Goal: Information Seeking & Learning: Learn about a topic

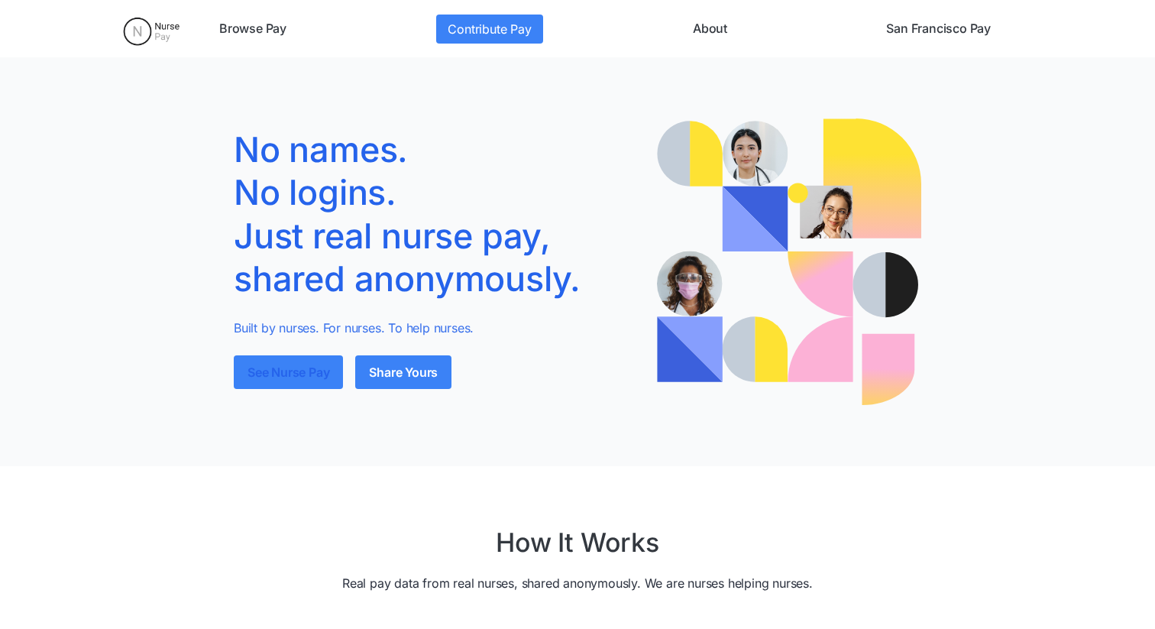
click at [302, 361] on link "See Nurse Pay" at bounding box center [288, 372] width 109 height 34
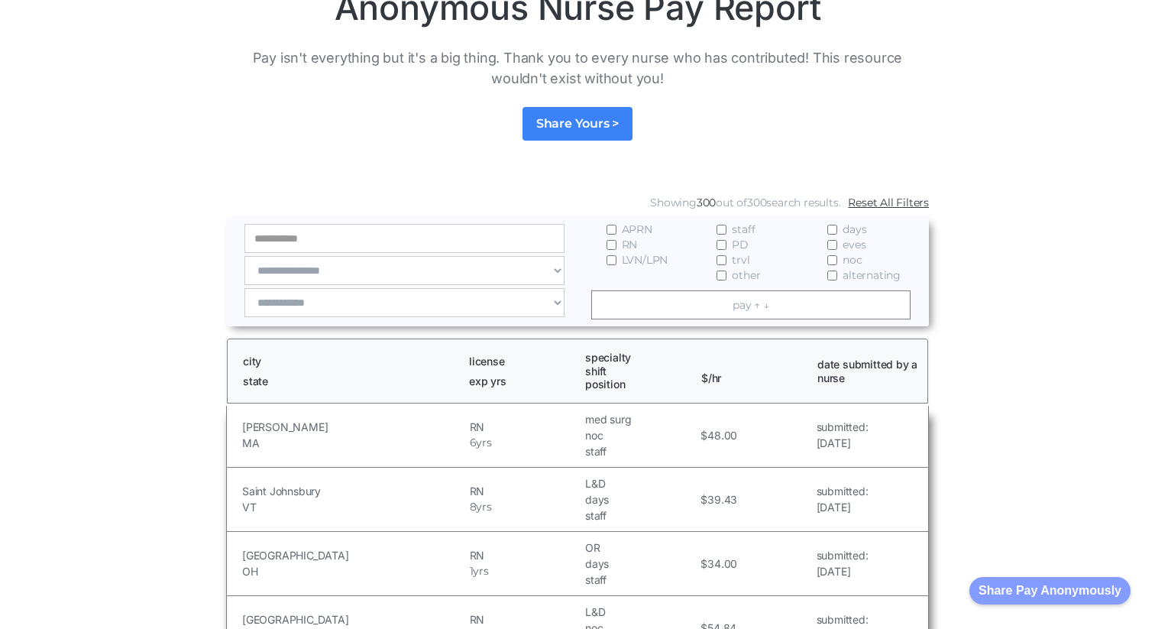
scroll to position [118, 0]
click at [740, 308] on link "pay ↑ ↓" at bounding box center [751, 304] width 320 height 29
click at [740, 306] on link "pay ↑ ↓" at bounding box center [751, 304] width 320 height 29
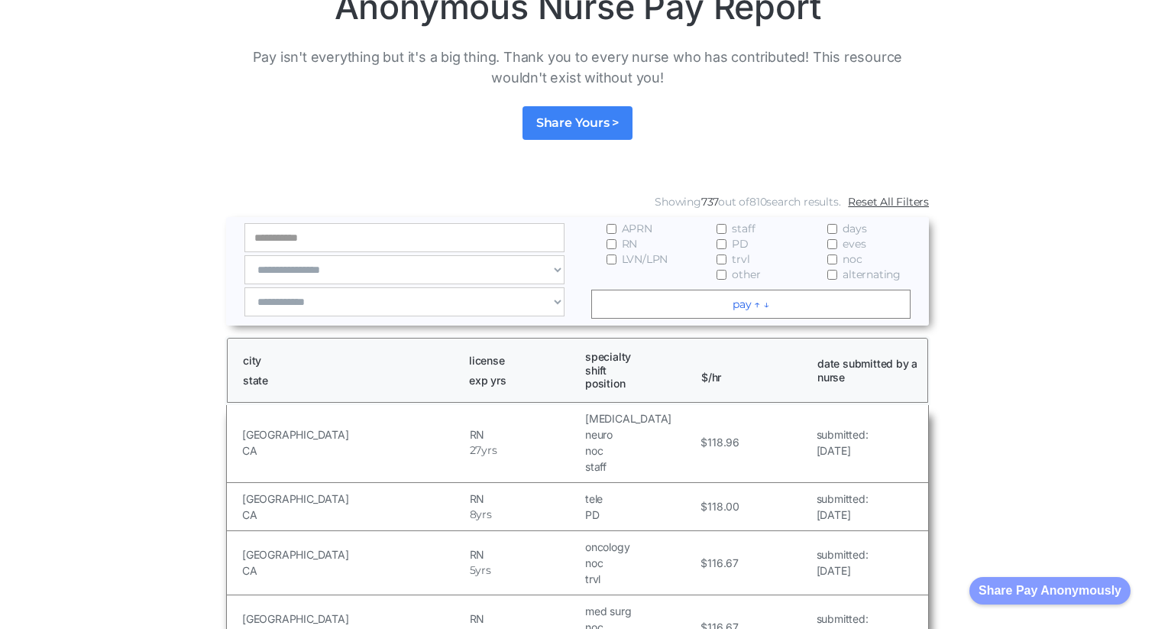
click at [740, 306] on link "pay ↑ ↓" at bounding box center [751, 304] width 320 height 29
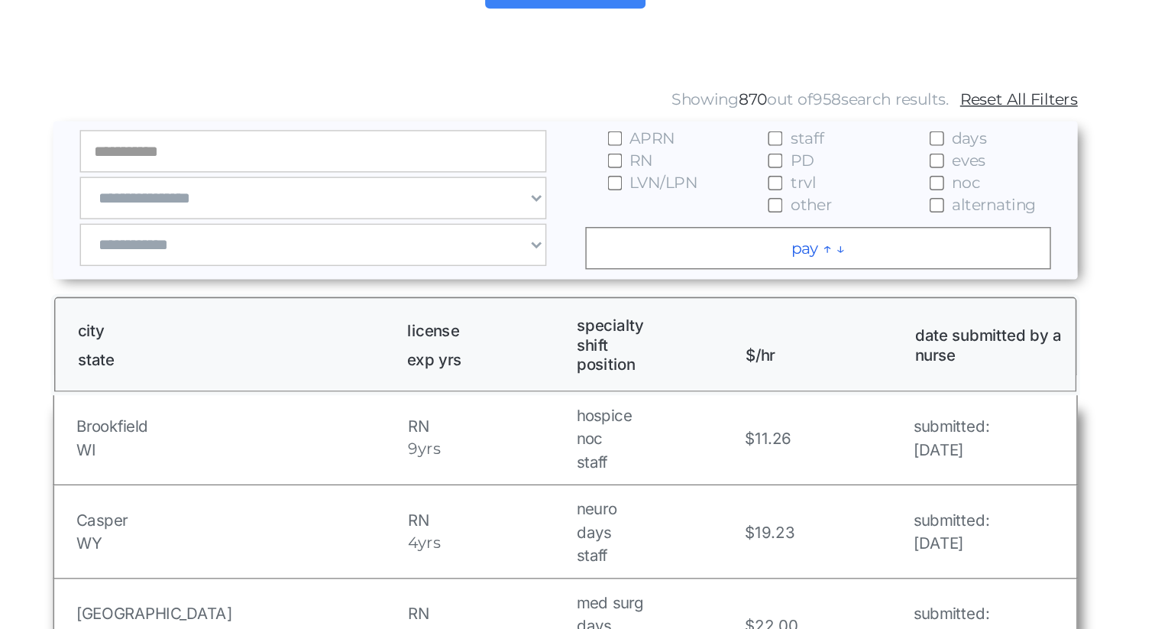
click at [742, 309] on link "pay ↑ ↓" at bounding box center [751, 304] width 320 height 29
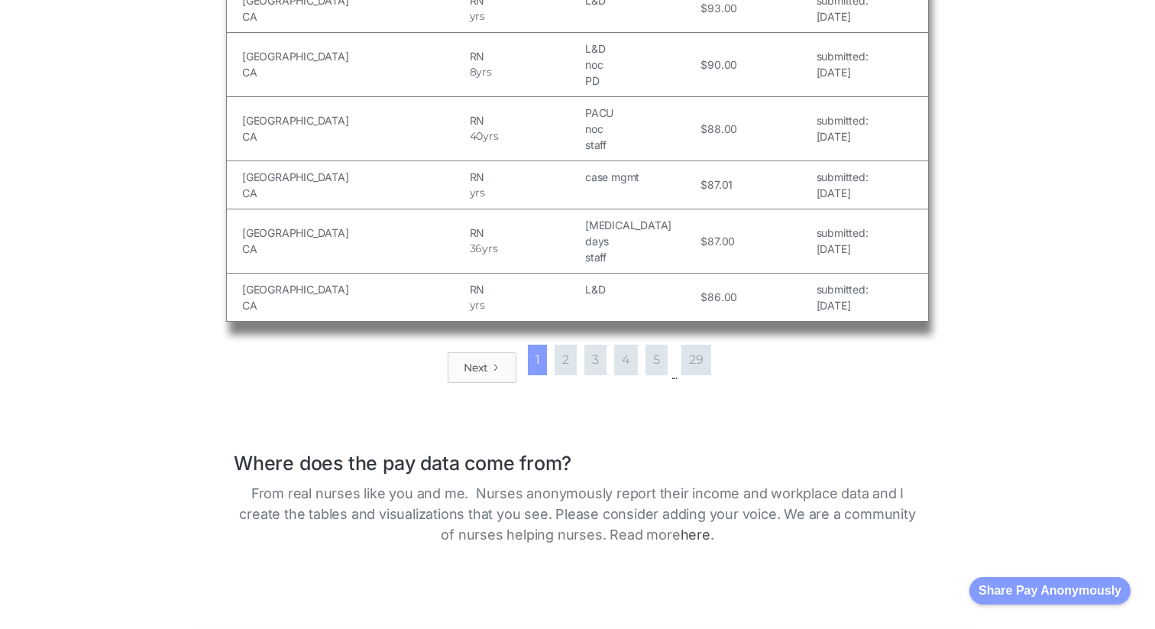
scroll to position [2088, 0]
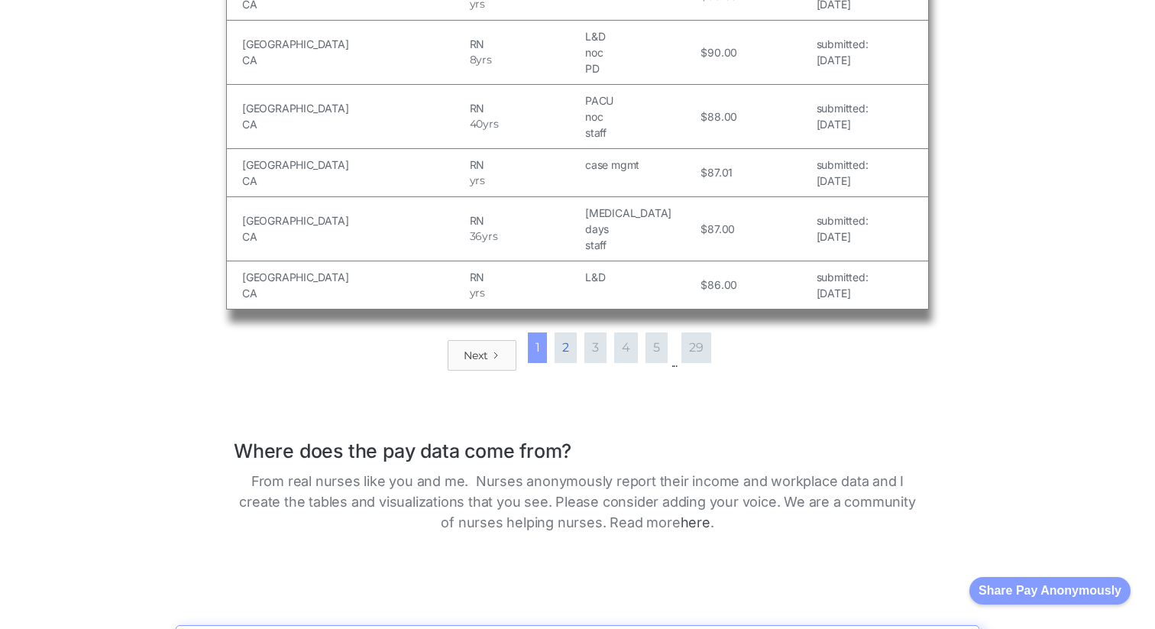
click at [568, 332] on link "2" at bounding box center [566, 347] width 22 height 31
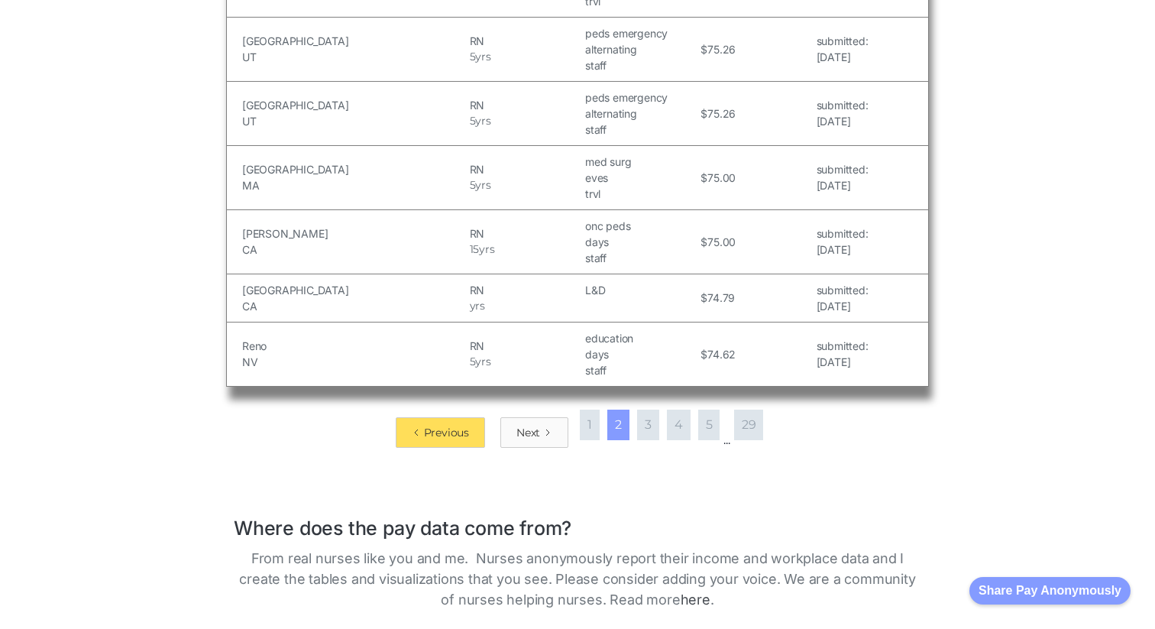
scroll to position [2085, 0]
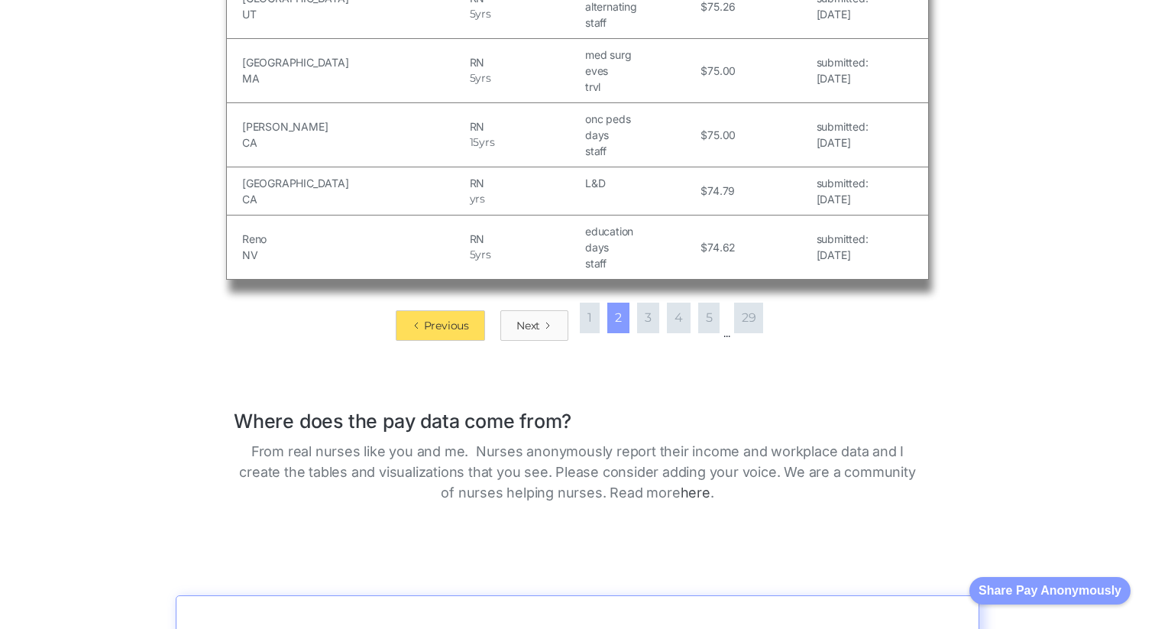
click at [636, 302] on div "Previous Next 1 2 3 4 5 ... 29" at bounding box center [577, 318] width 703 height 46
click at [640, 302] on link "3" at bounding box center [648, 317] width 22 height 31
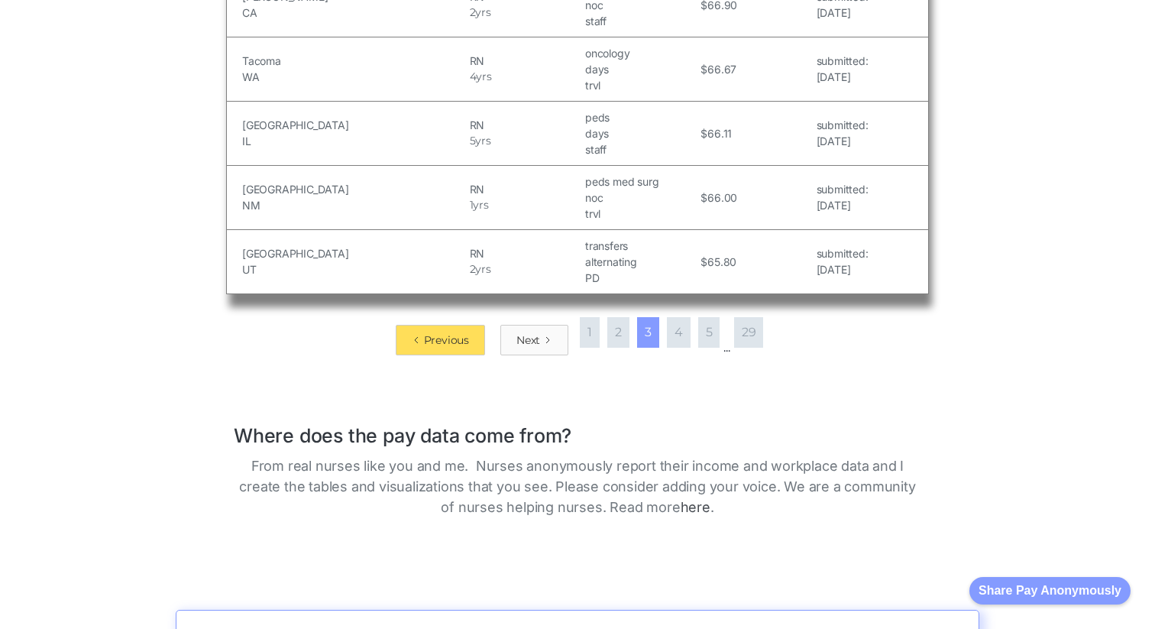
scroll to position [2100, 0]
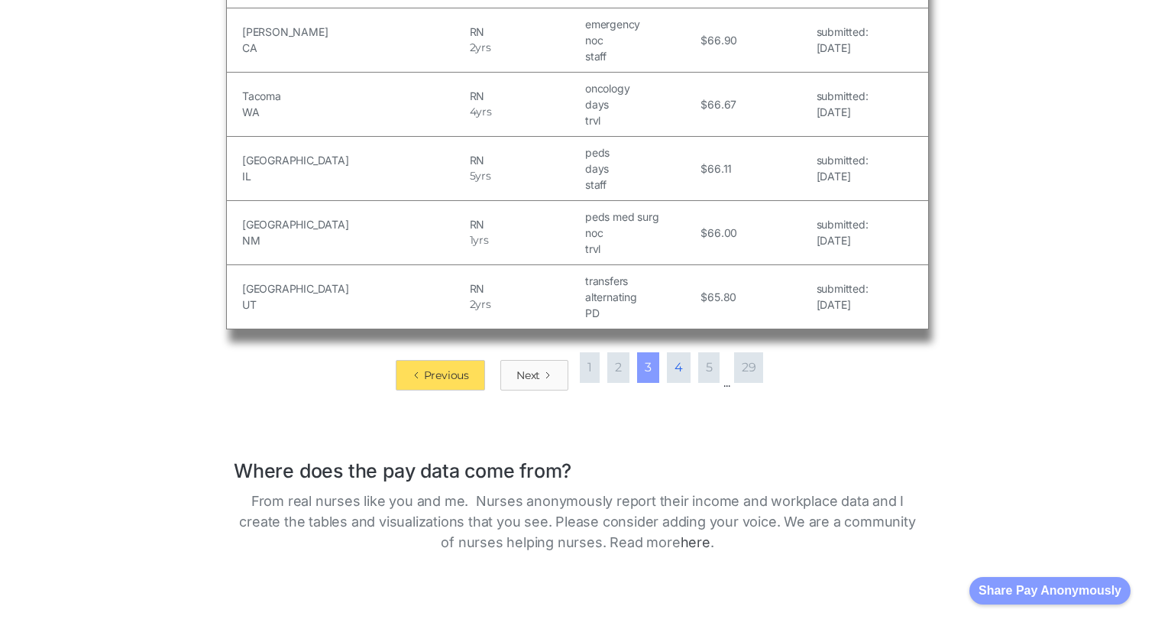
click at [677, 352] on link "4" at bounding box center [679, 367] width 24 height 31
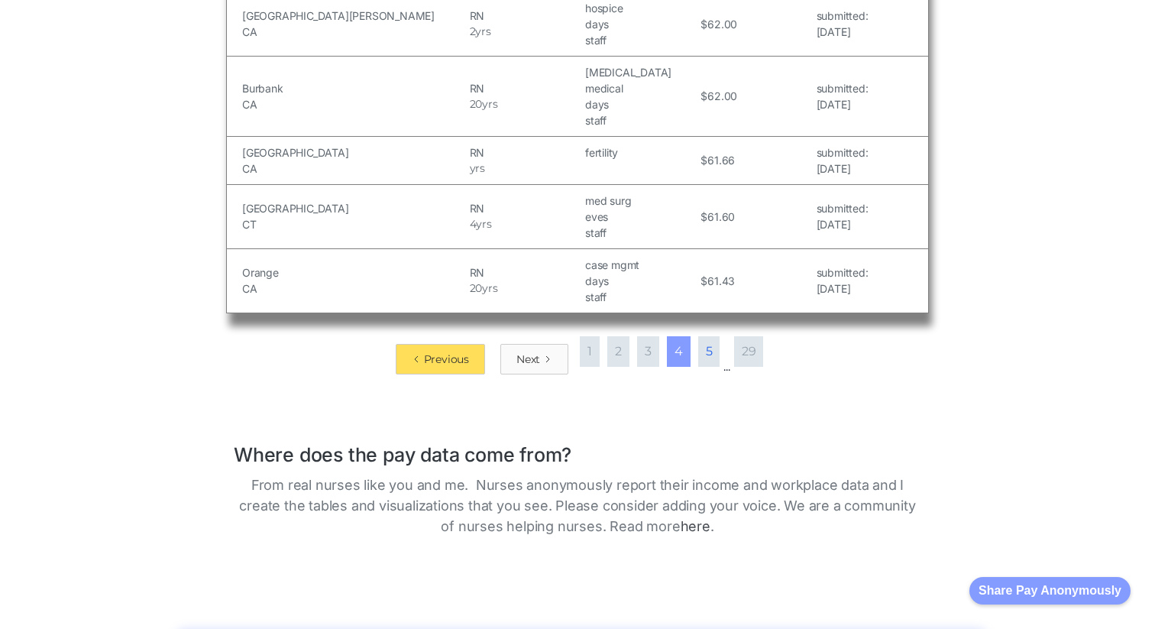
click at [704, 336] on link "5" at bounding box center [709, 351] width 22 height 31
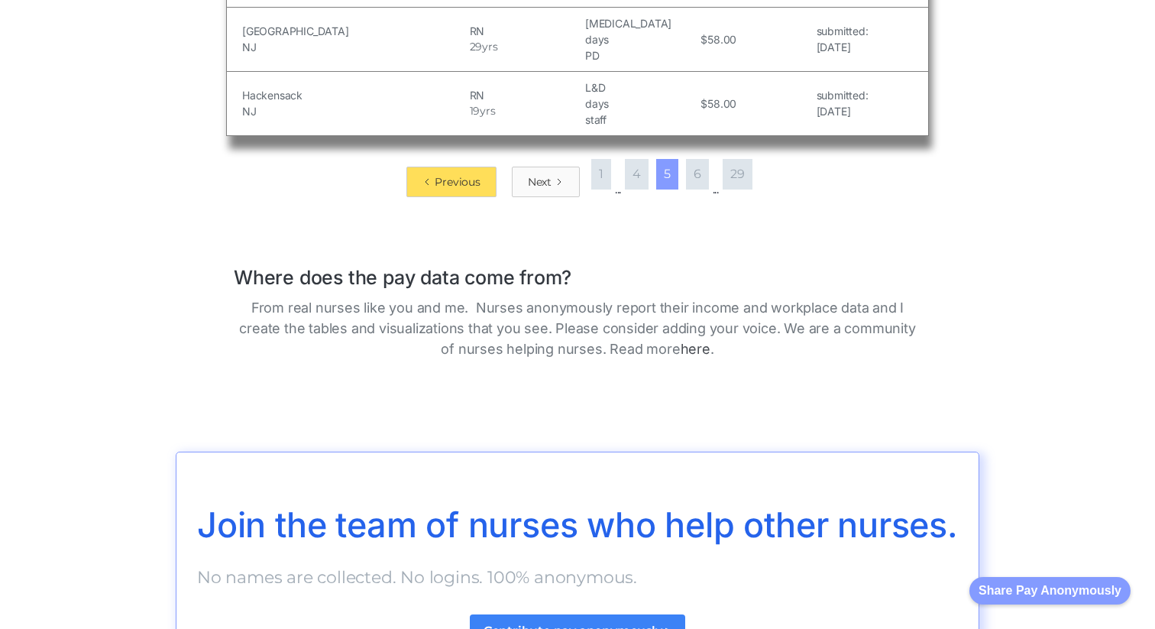
scroll to position [1990, 0]
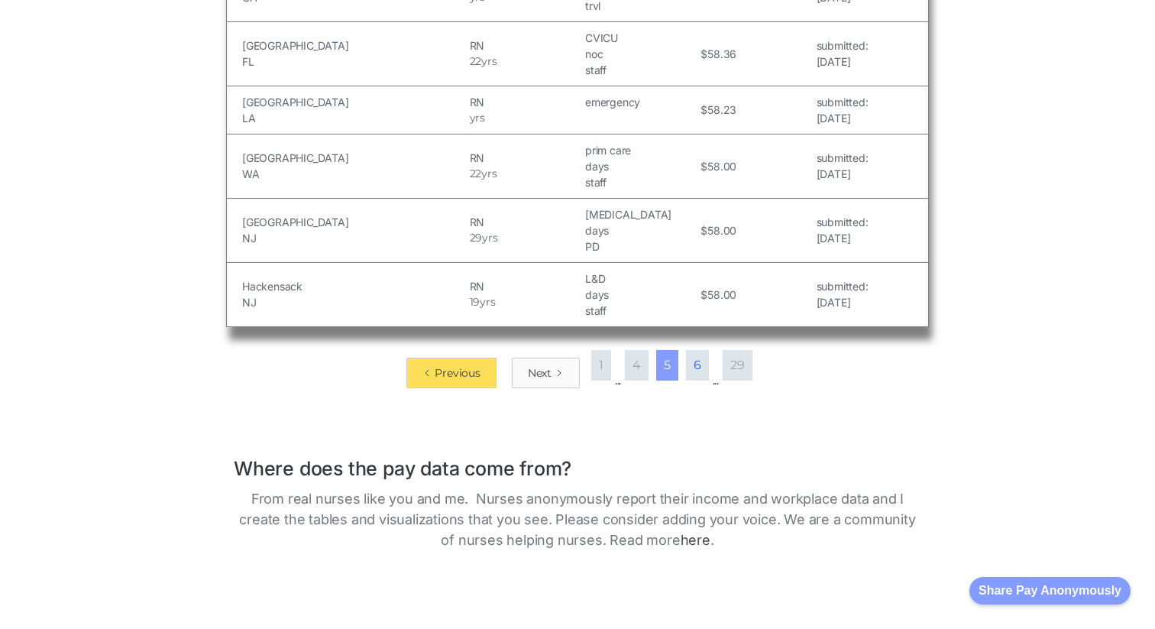
click at [695, 350] on link "6" at bounding box center [697, 365] width 23 height 31
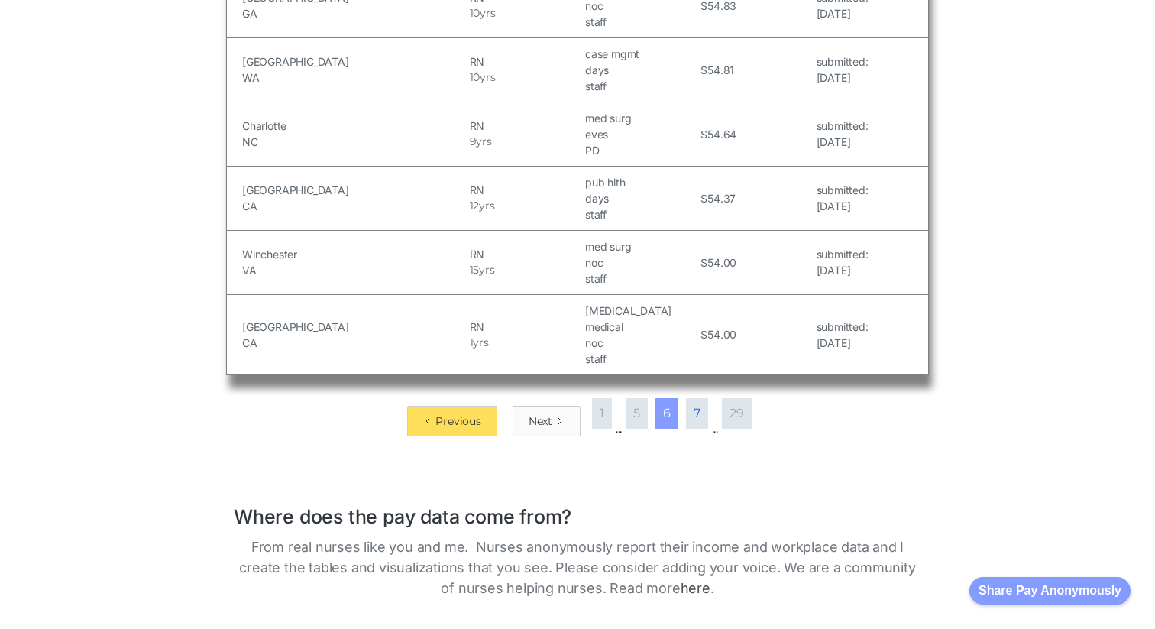
click at [705, 398] on link "7" at bounding box center [697, 413] width 22 height 31
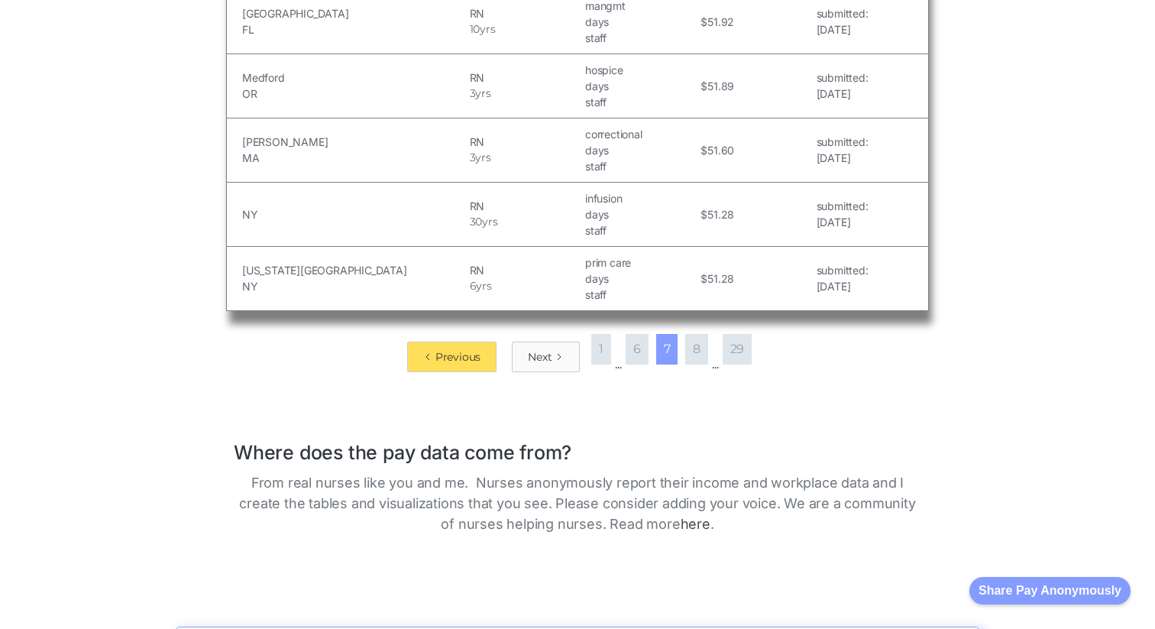
scroll to position [1852, 0]
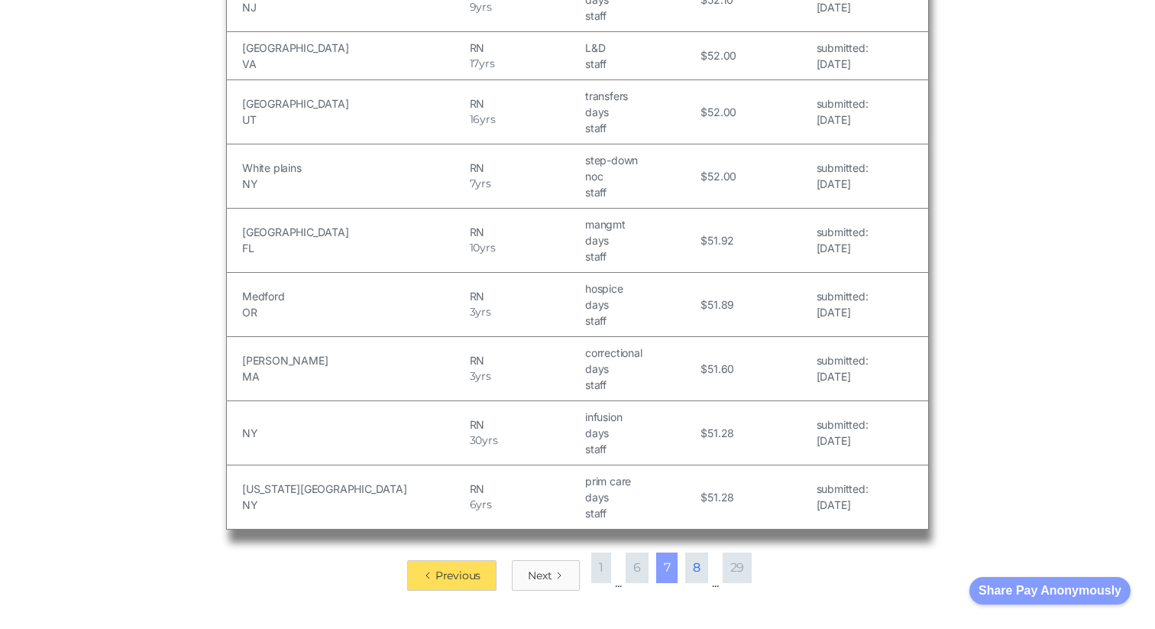
click at [696, 556] on link "8" at bounding box center [696, 567] width 23 height 31
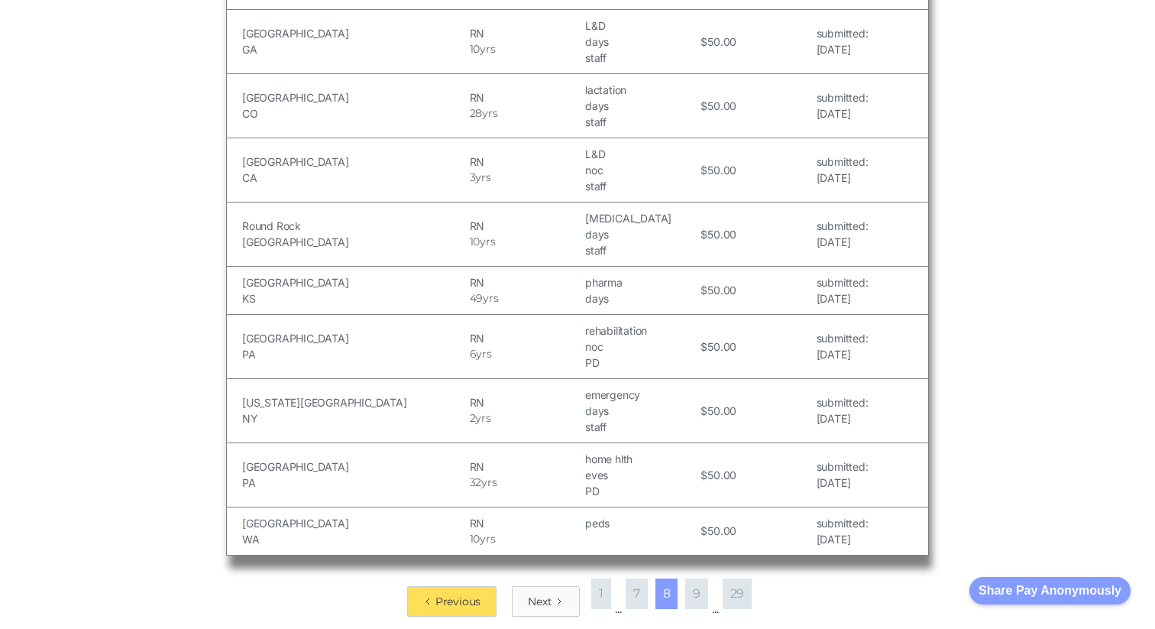
scroll to position [2076, 0]
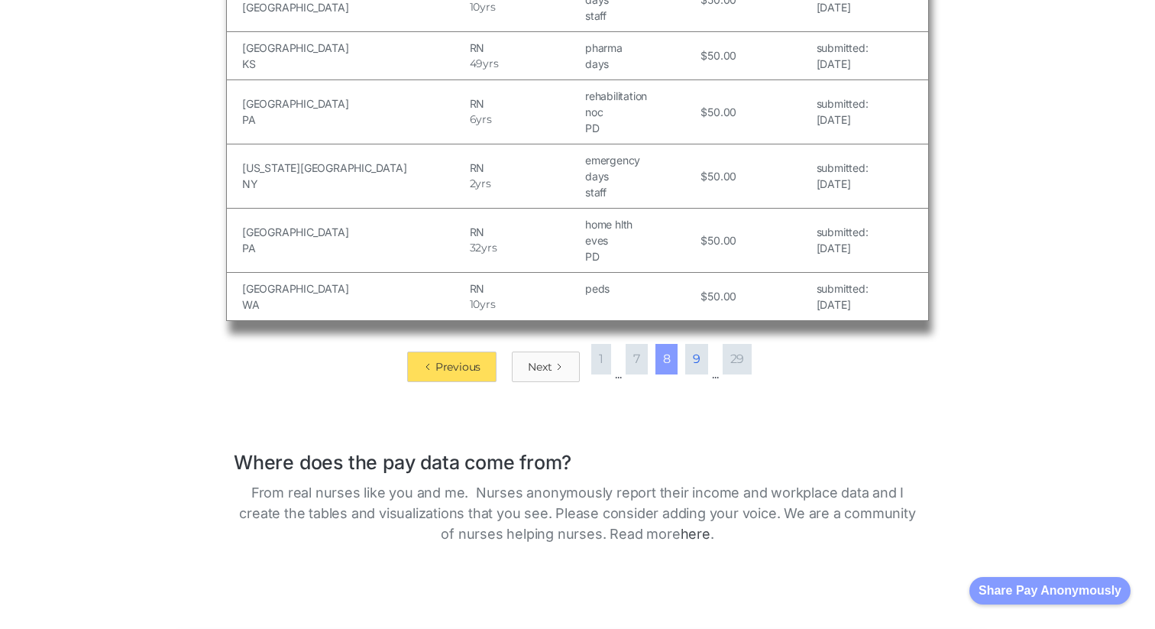
click at [703, 345] on link "9" at bounding box center [696, 359] width 23 height 31
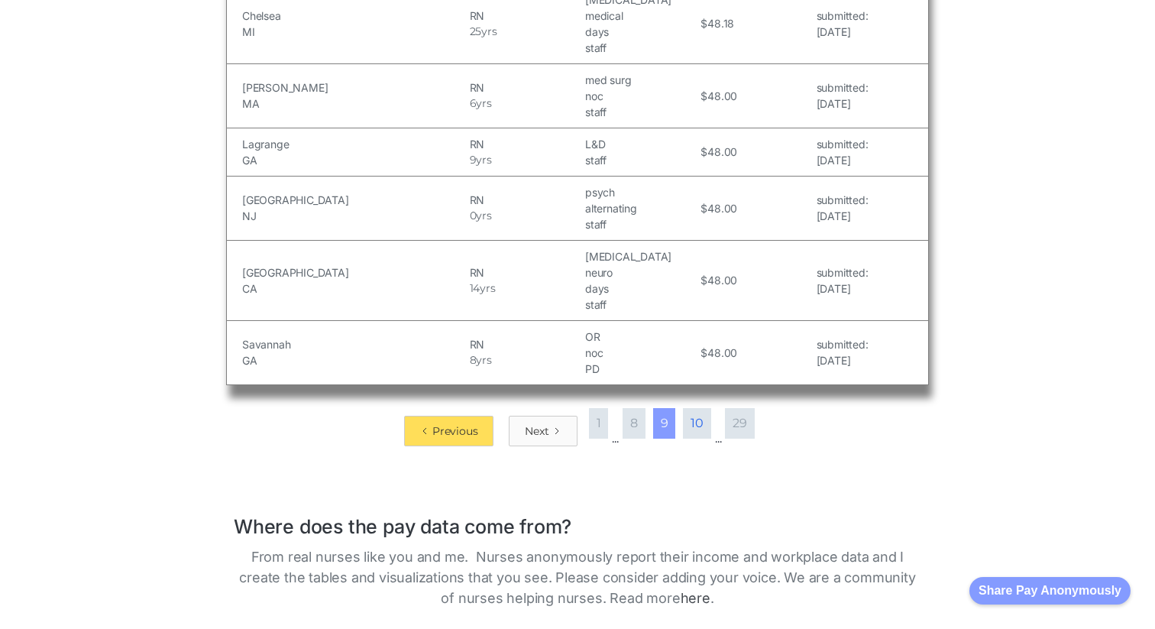
click at [701, 408] on link "10" at bounding box center [697, 423] width 28 height 31
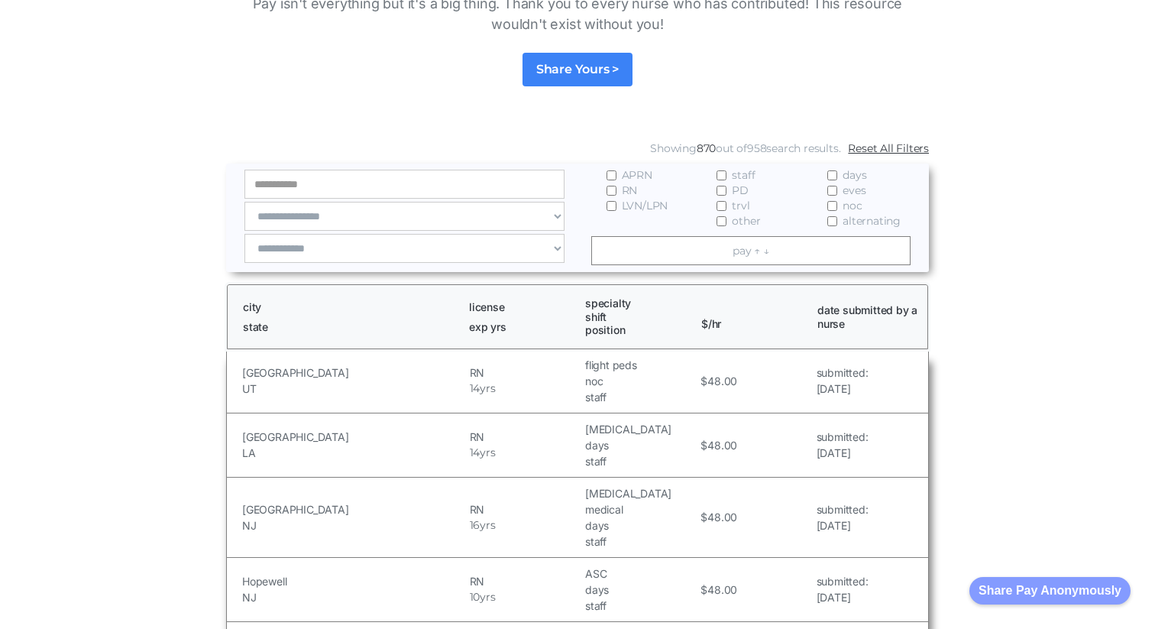
scroll to position [164, 0]
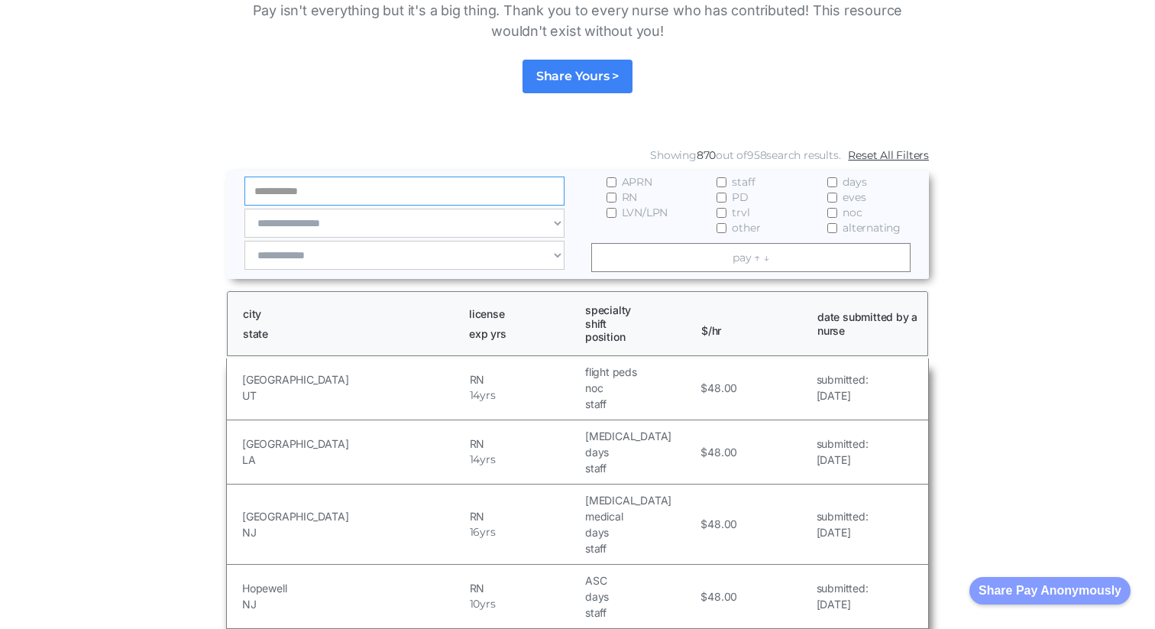
click at [402, 183] on input "Email Form" at bounding box center [404, 190] width 320 height 29
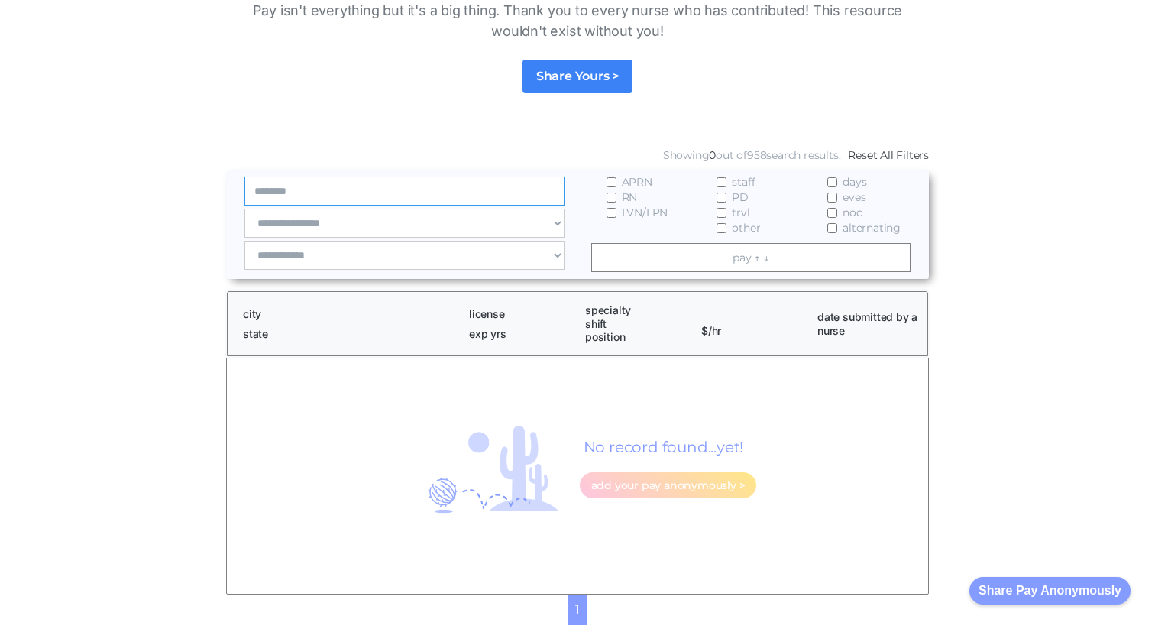
drag, startPoint x: 314, startPoint y: 198, endPoint x: 225, endPoint y: 198, distance: 88.6
click at [226, 198] on div "**********" at bounding box center [577, 224] width 703 height 108
type input "*"
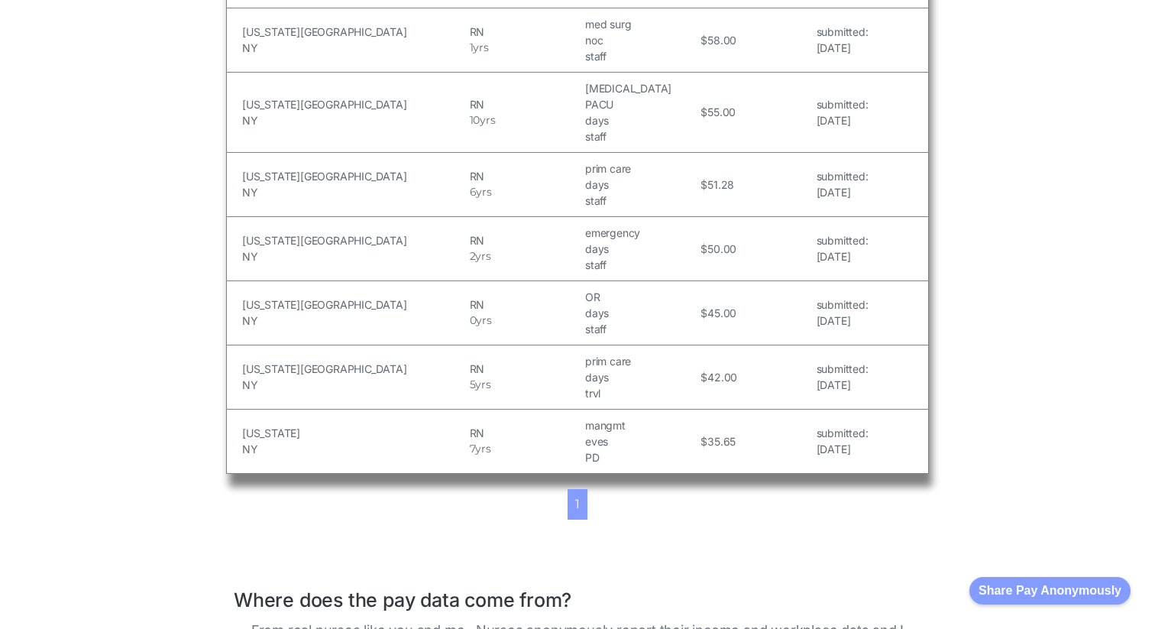
scroll to position [0, 0]
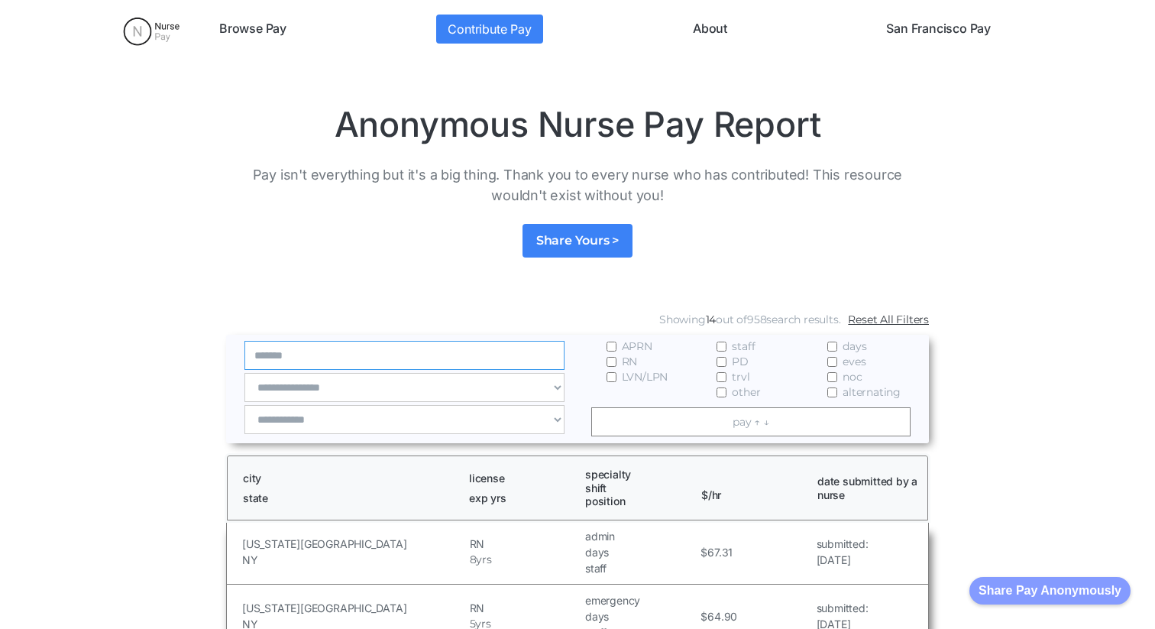
type input "*******"
